Goal: Information Seeking & Learning: Learn about a topic

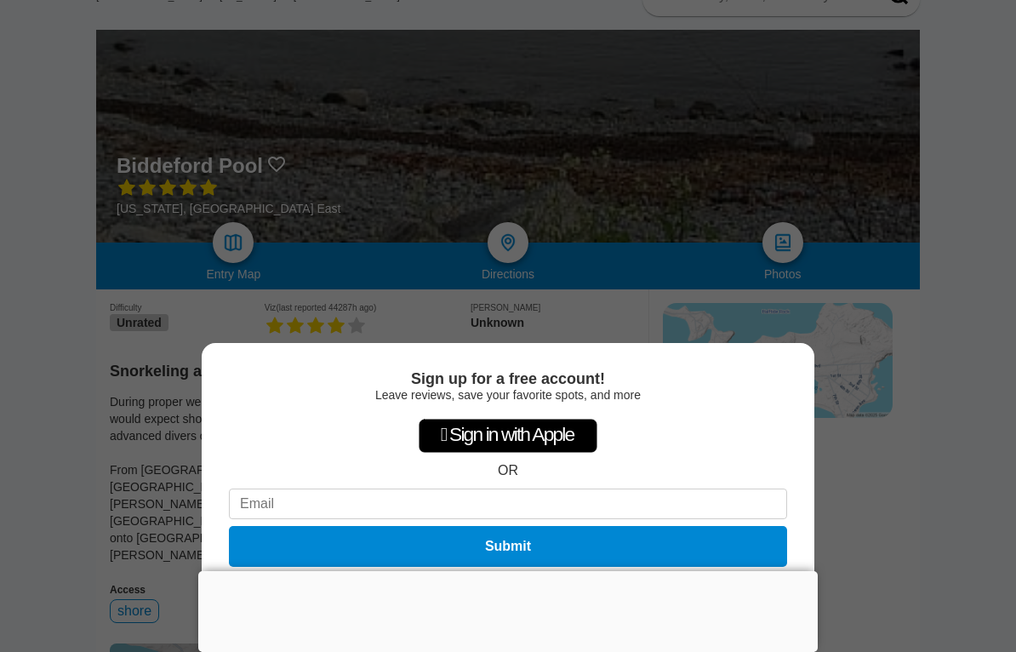
scroll to position [158, 0]
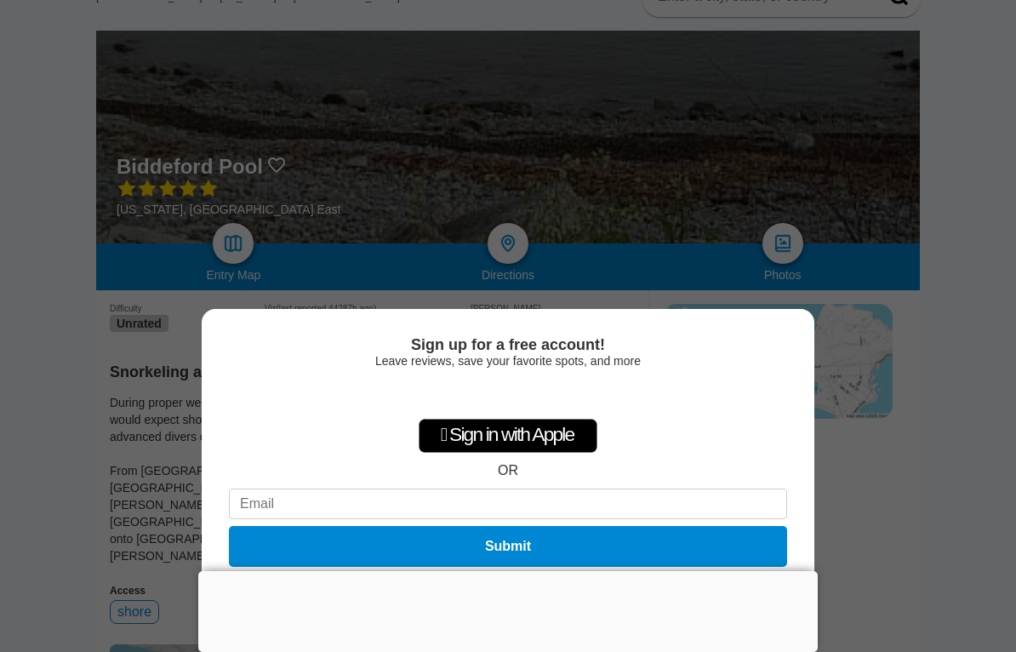
click at [878, 504] on div "Sign up for a free account! Leave reviews, save your favorite spots, and more …" at bounding box center [508, 326] width 1016 height 652
click at [504, 571] on div at bounding box center [508, 571] width 620 height 0
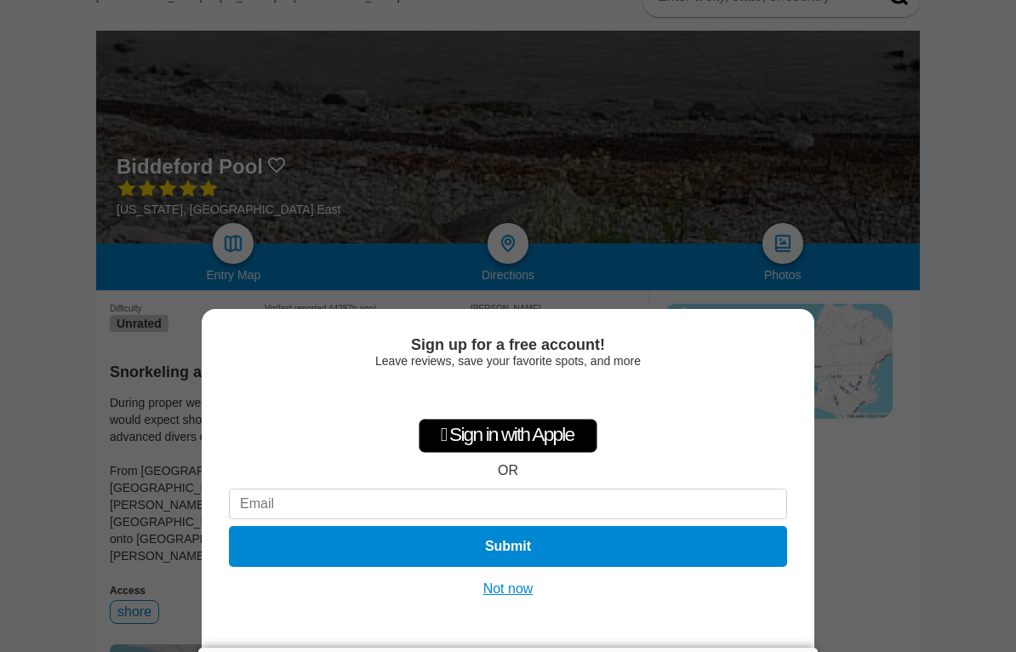
click at [504, 598] on button "Not now" at bounding box center [508, 589] width 60 height 17
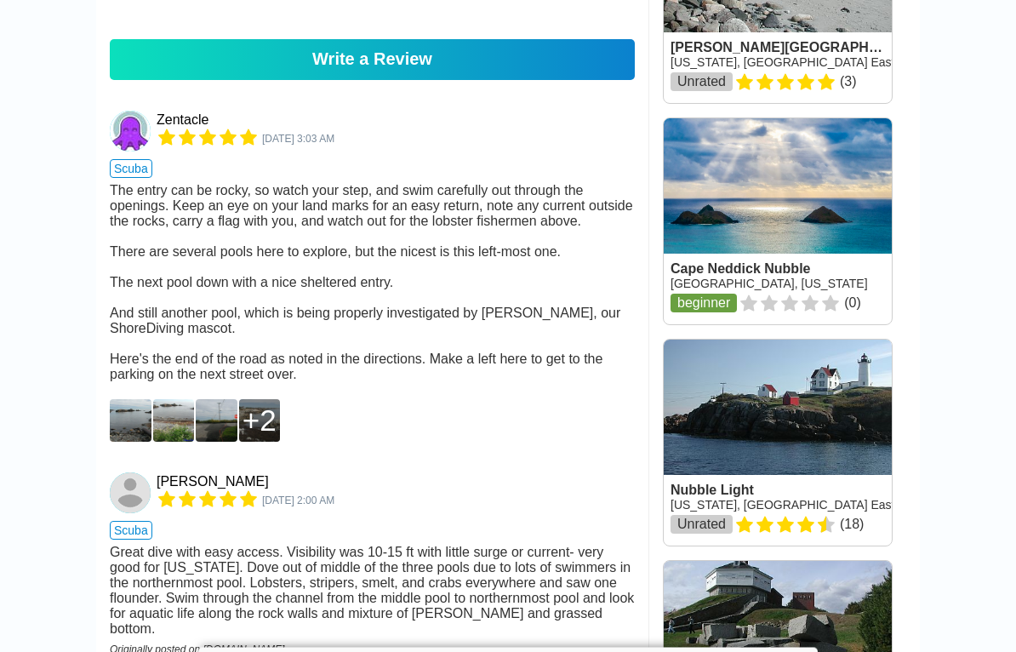
scroll to position [1413, 0]
click at [123, 435] on img at bounding box center [131, 420] width 42 height 43
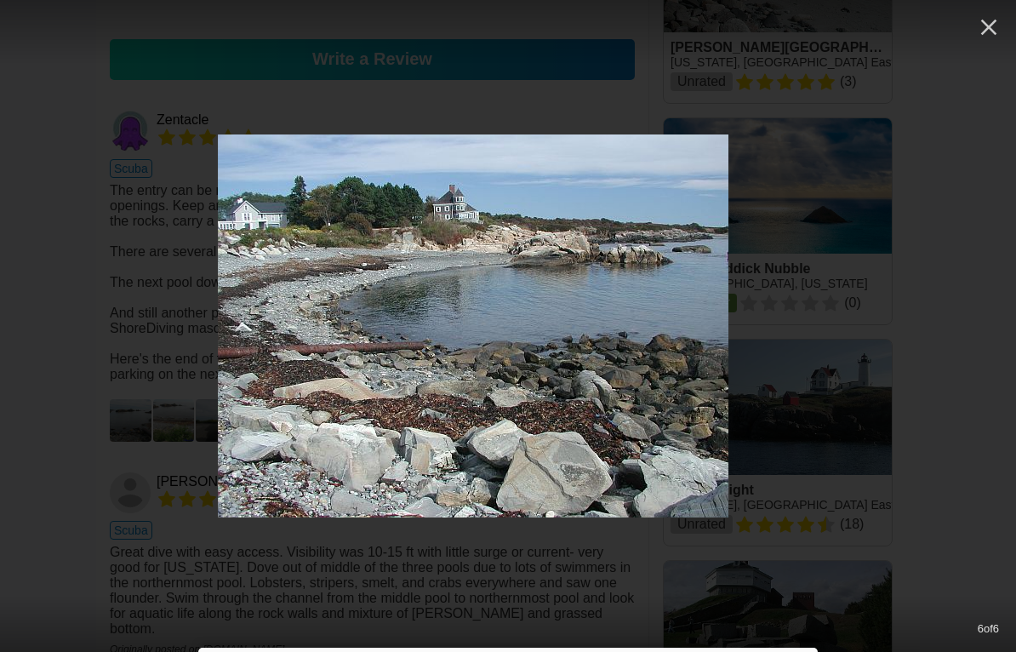
click at [719, 386] on img at bounding box center [473, 326] width 511 height 383
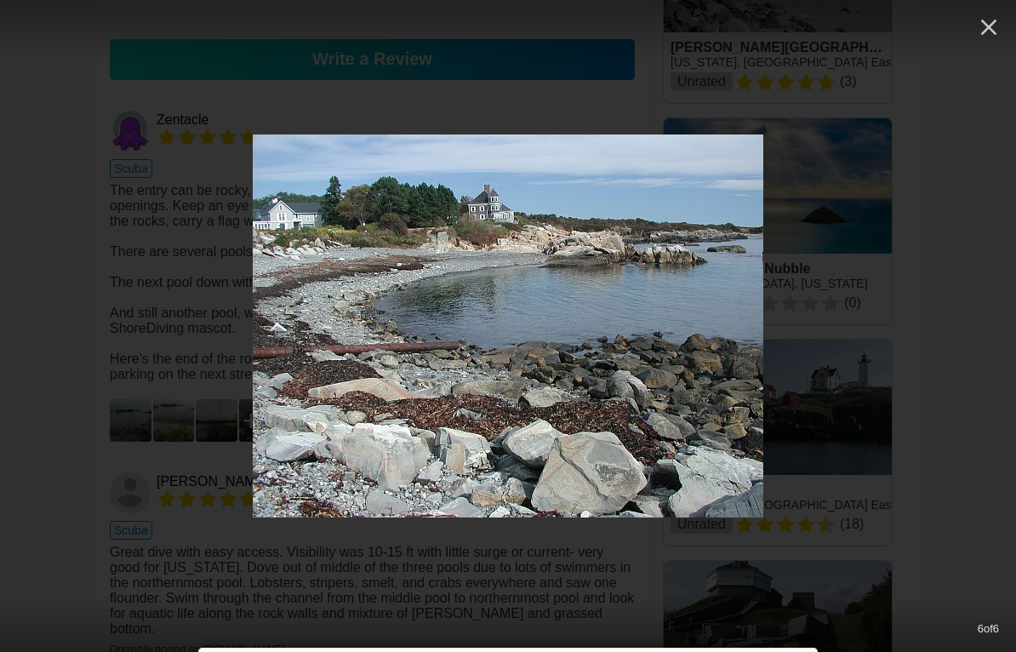
click at [987, 19] on icon "button" at bounding box center [989, 27] width 27 height 27
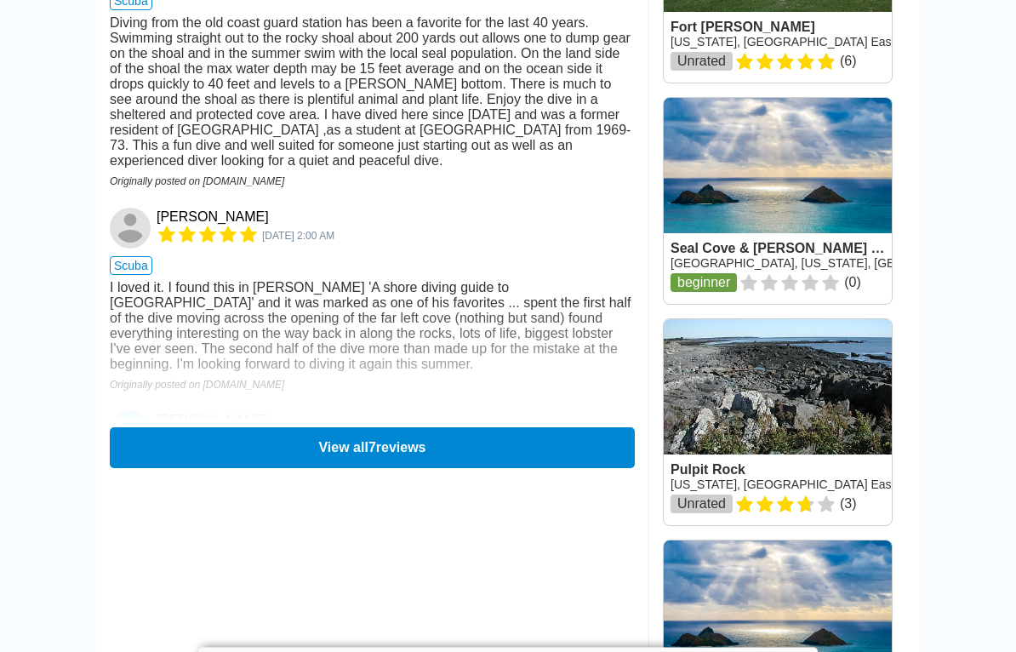
scroll to position [2319, 0]
click at [125, 427] on button "View all 7 reviews" at bounding box center [372, 447] width 525 height 41
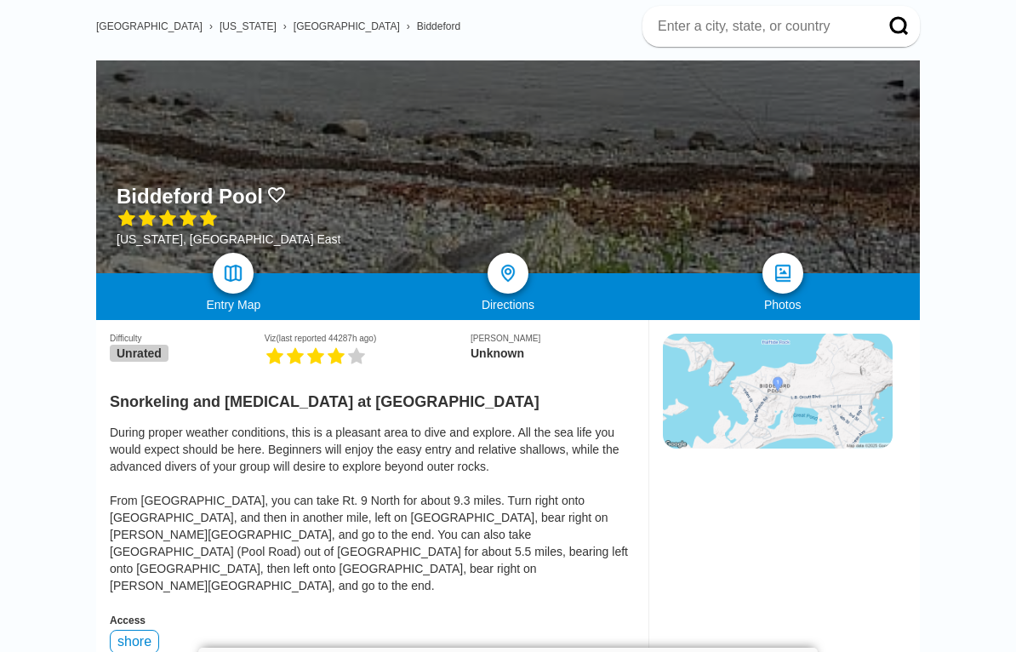
scroll to position [127, 0]
